Goal: Information Seeking & Learning: Find specific fact

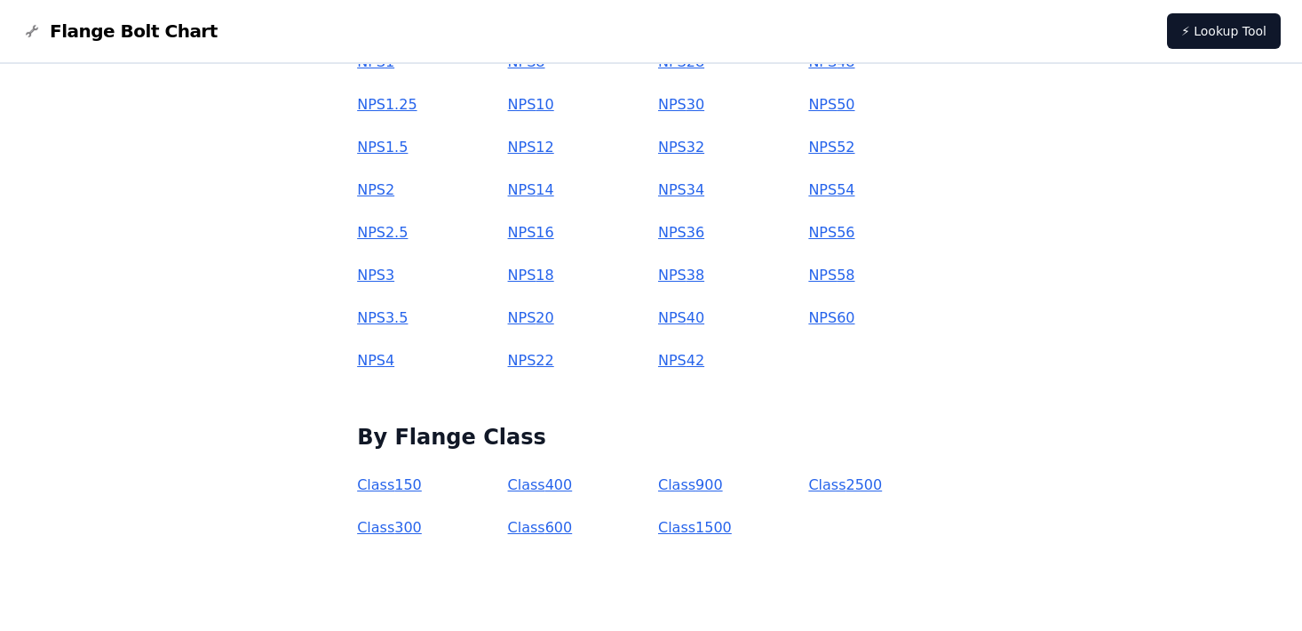
scroll to position [378, 0]
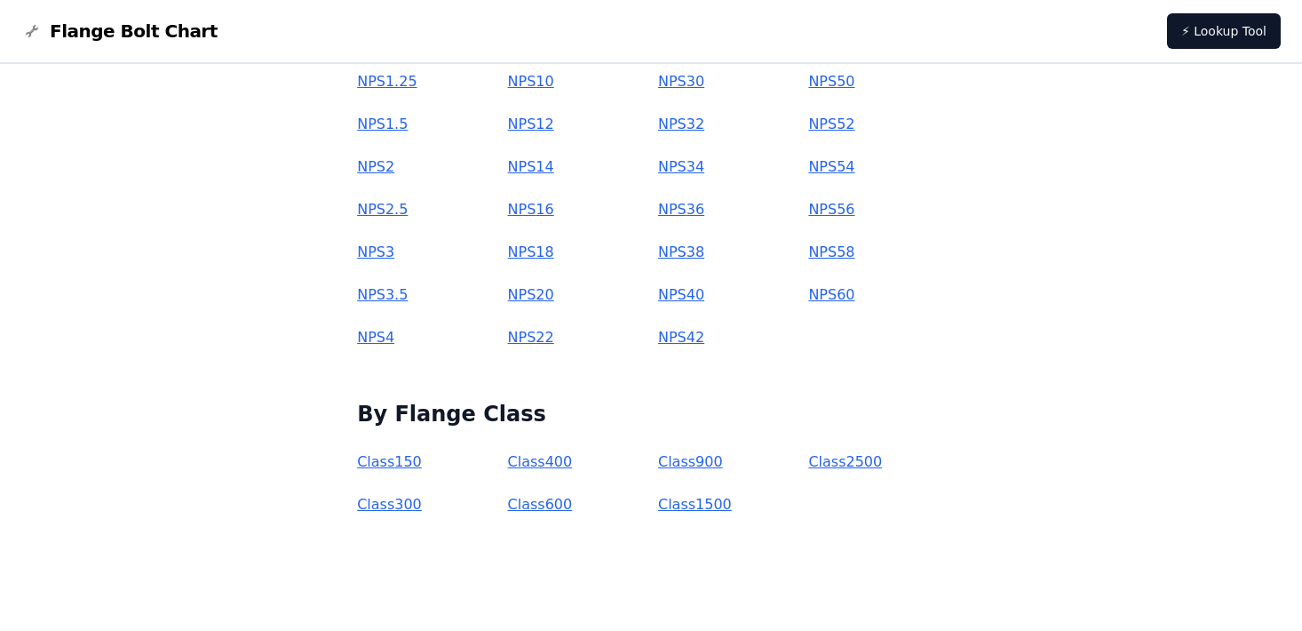
click at [573, 505] on link "Class 600" at bounding box center [540, 504] width 65 height 17
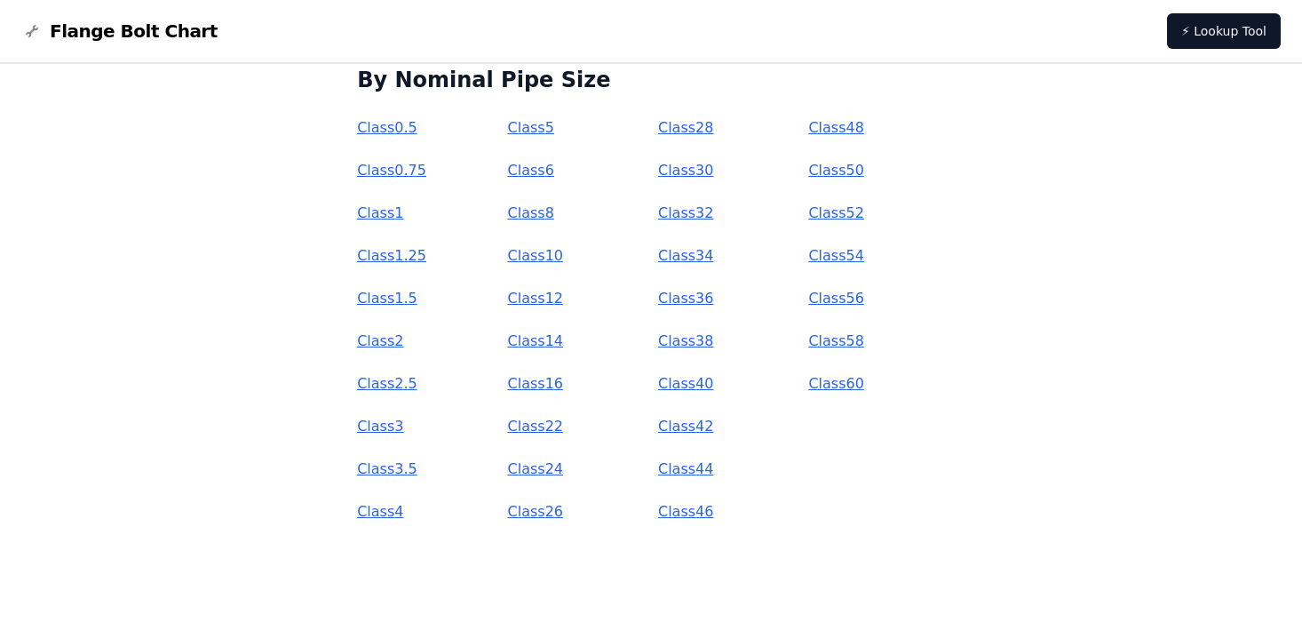
scroll to position [140, 0]
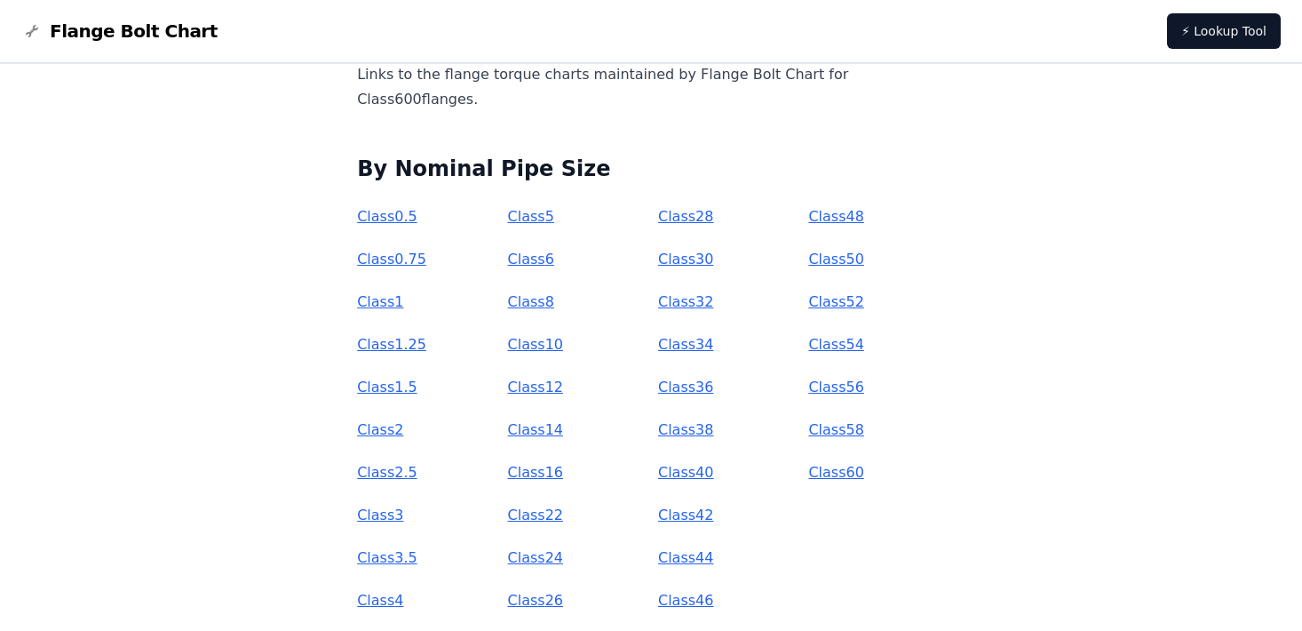
click at [563, 556] on link "Class 24" at bounding box center [535, 557] width 55 height 17
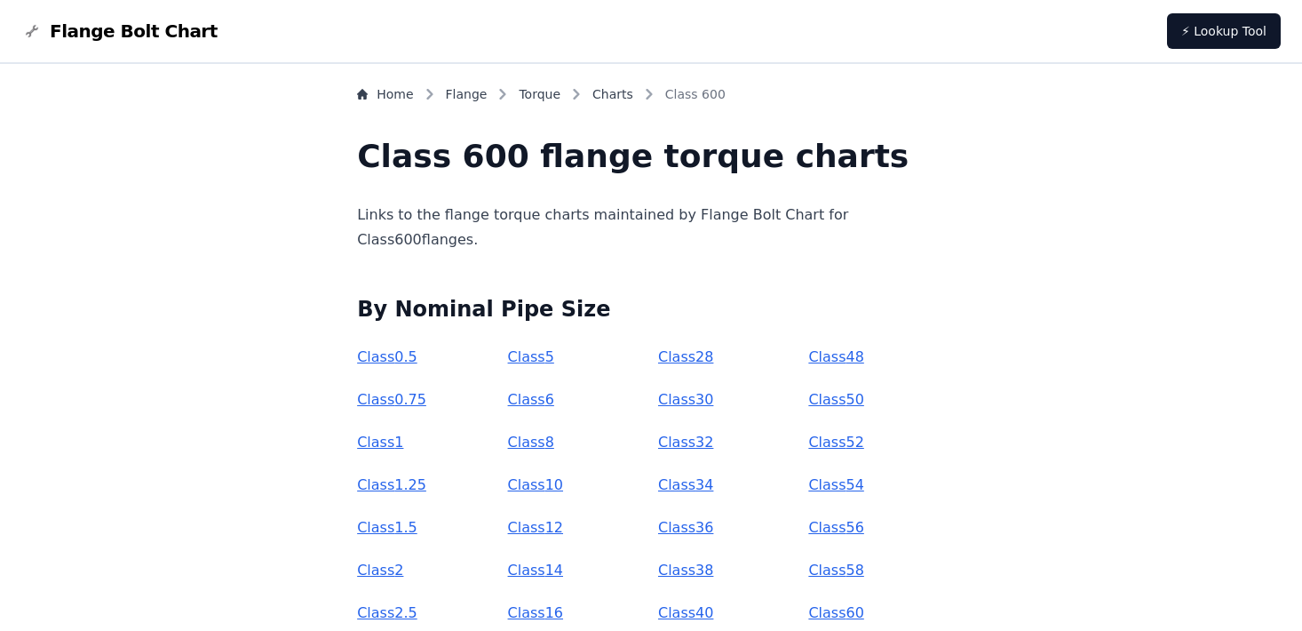
scroll to position [144, 0]
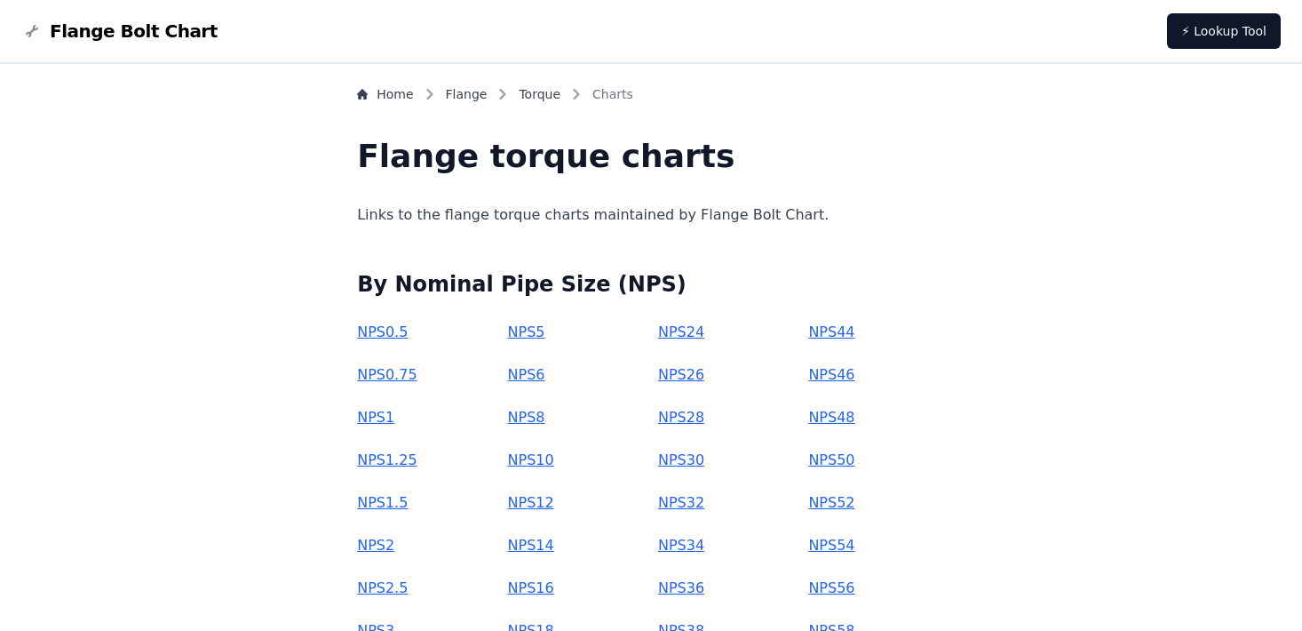
scroll to position [378, 0]
